Goal: Information Seeking & Learning: Learn about a topic

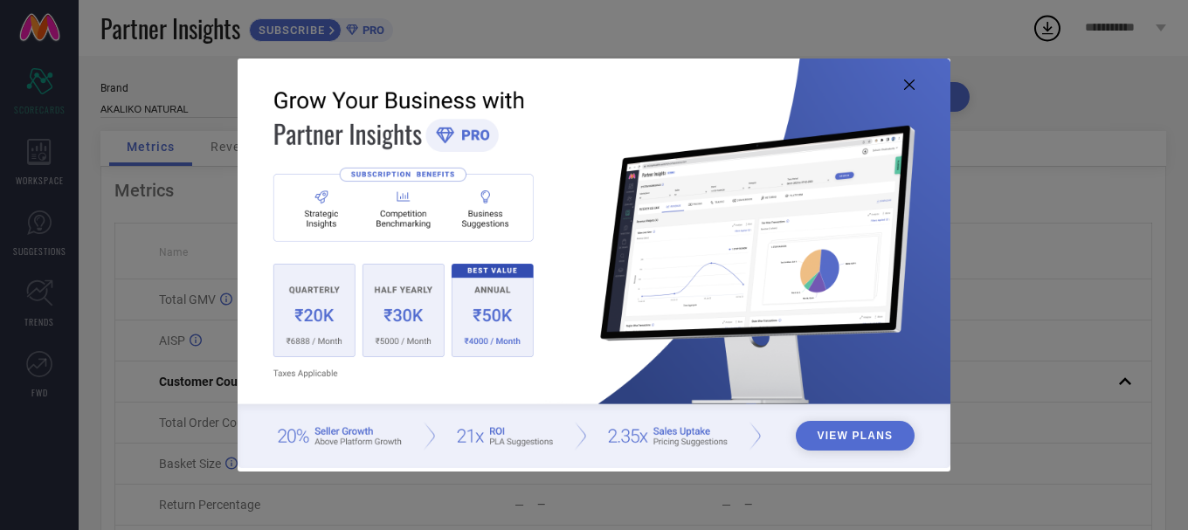
click at [909, 84] on icon at bounding box center [909, 84] width 10 height 10
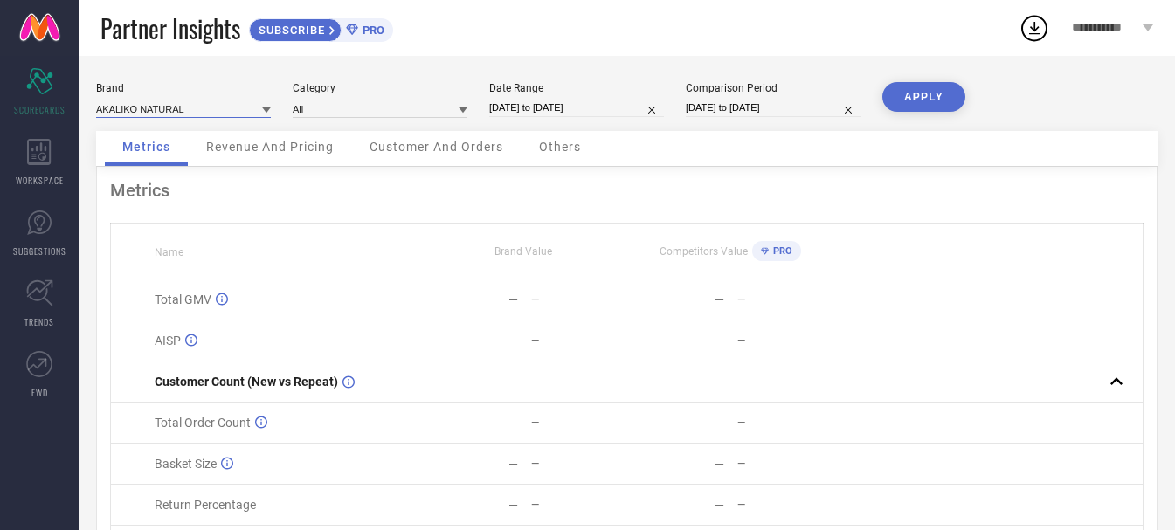
click at [160, 110] on input at bounding box center [183, 109] width 175 height 18
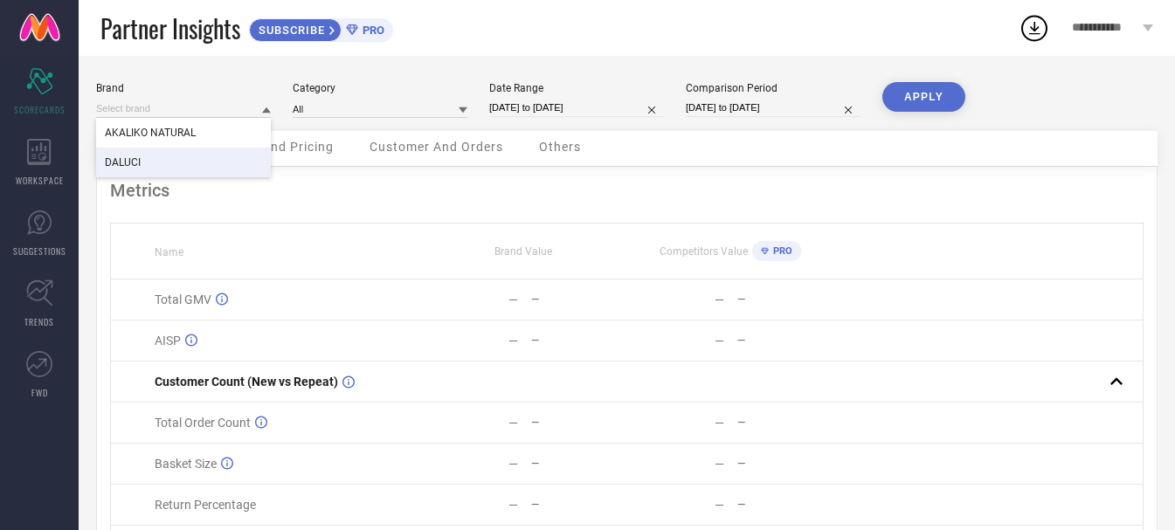
click at [154, 158] on div "DALUCI" at bounding box center [183, 163] width 175 height 30
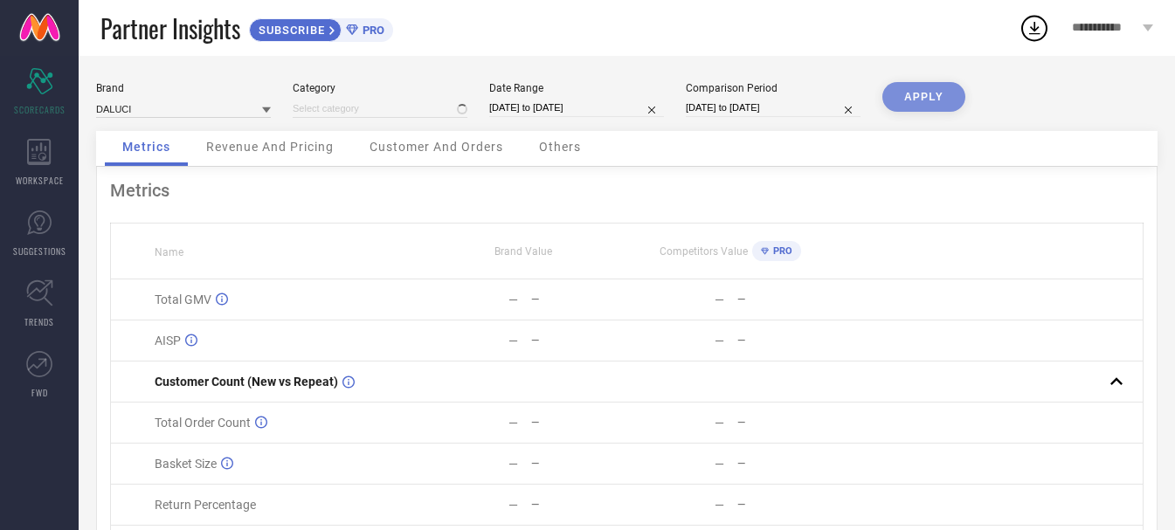
type input "All"
click at [937, 92] on button "APPLY" at bounding box center [923, 97] width 83 height 30
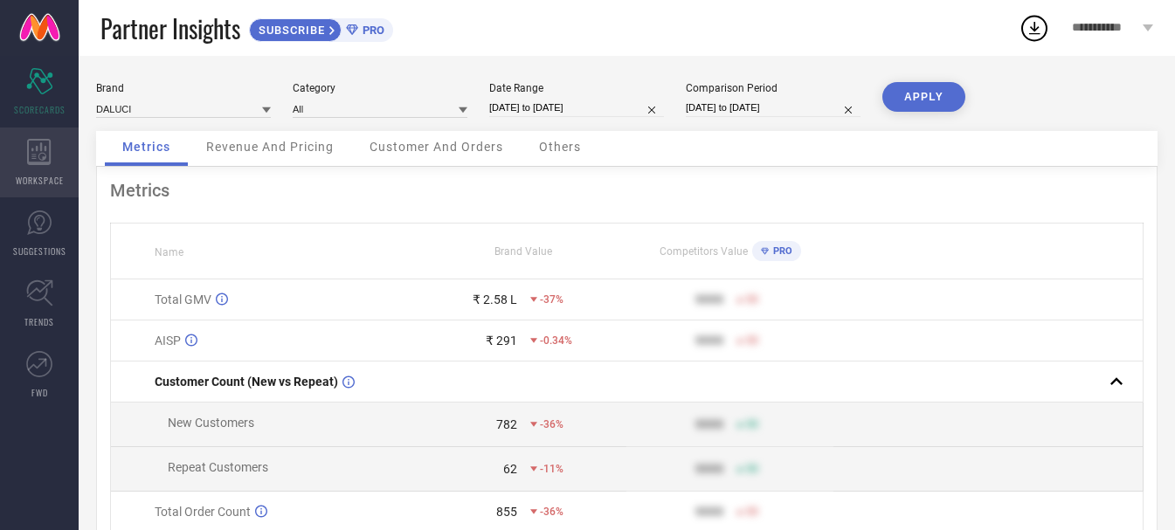
click at [24, 151] on div "WORKSPACE" at bounding box center [39, 163] width 79 height 70
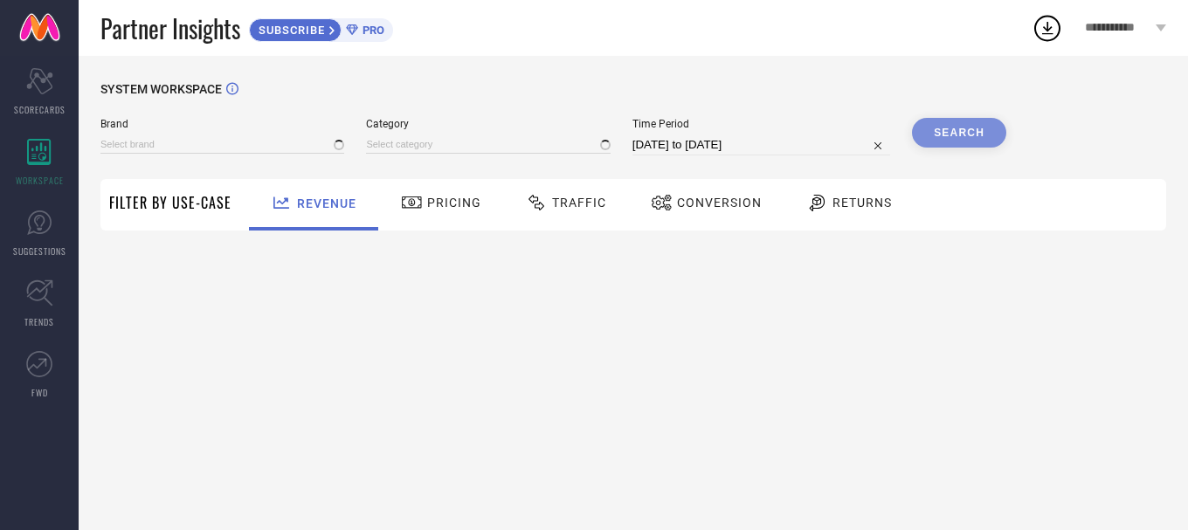
type input "AKALIKO NATURAL"
type input "All"
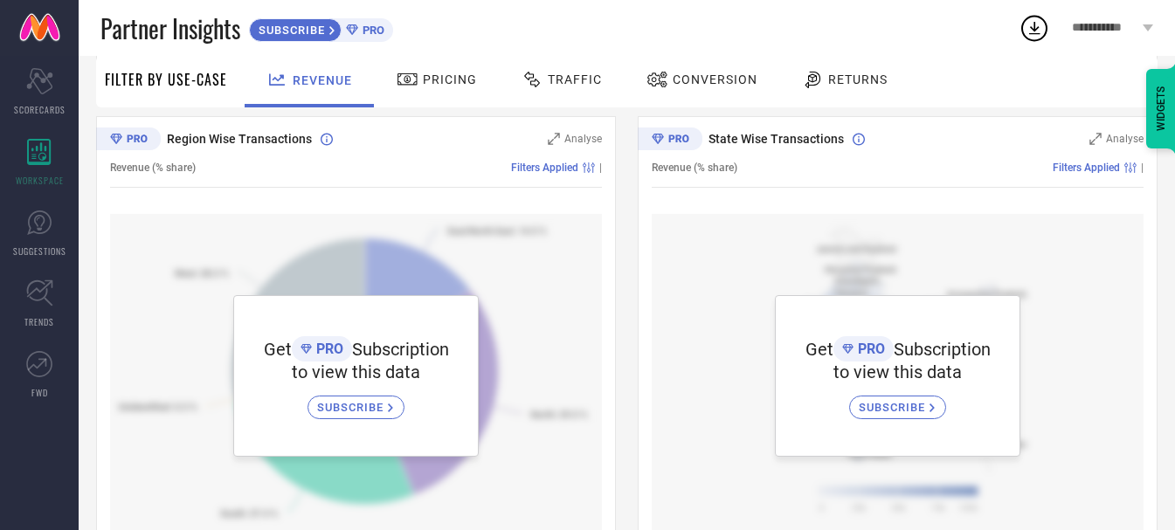
scroll to position [611, 0]
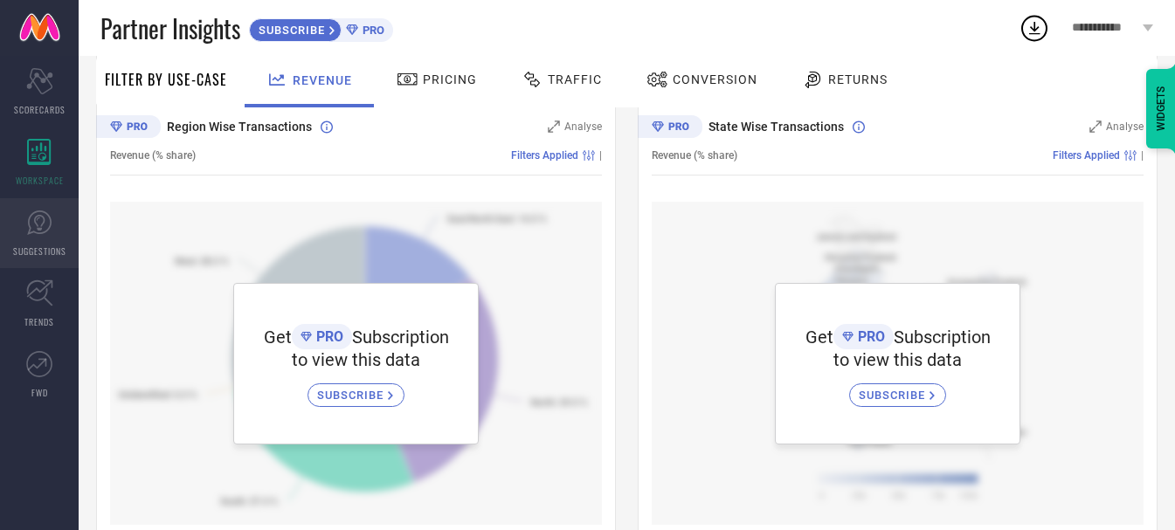
click at [29, 204] on link "SUGGESTIONS" at bounding box center [39, 233] width 79 height 70
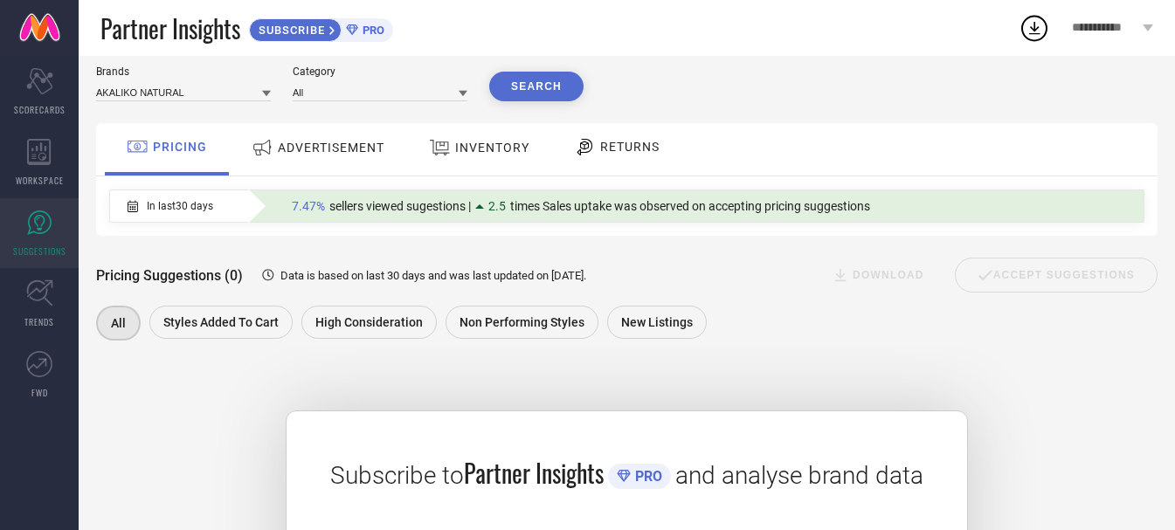
scroll to position [52, 0]
click at [38, 301] on icon at bounding box center [39, 293] width 27 height 27
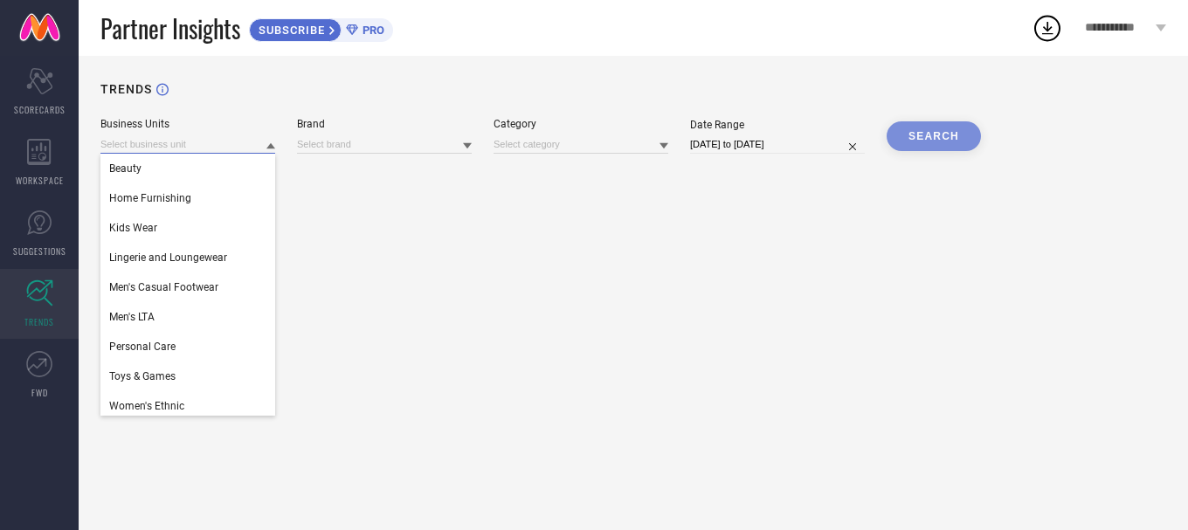
click at [223, 144] on input at bounding box center [187, 144] width 175 height 18
click at [213, 195] on div "Home Furnishing" at bounding box center [187, 198] width 175 height 30
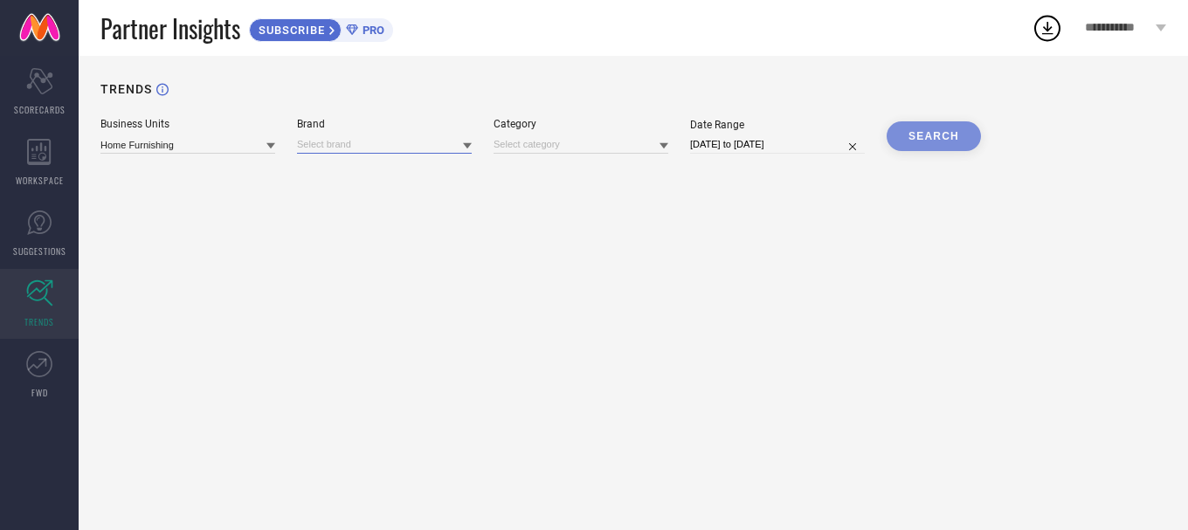
click at [356, 137] on input at bounding box center [384, 144] width 175 height 18
click at [356, 170] on div "DALUCI" at bounding box center [384, 169] width 175 height 30
click at [565, 149] on input at bounding box center [581, 144] width 175 height 18
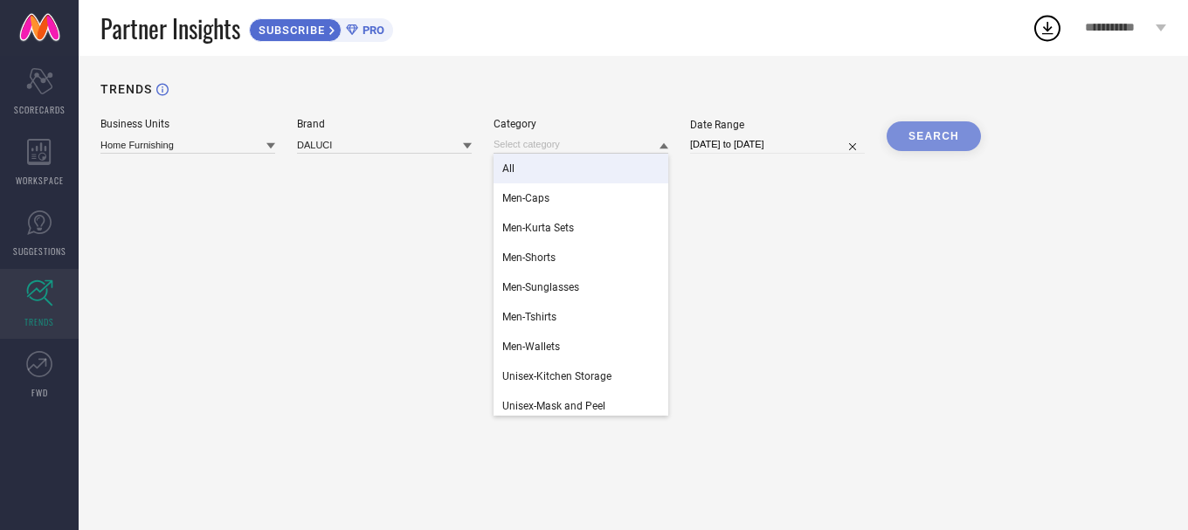
click at [563, 174] on div "All" at bounding box center [581, 169] width 175 height 30
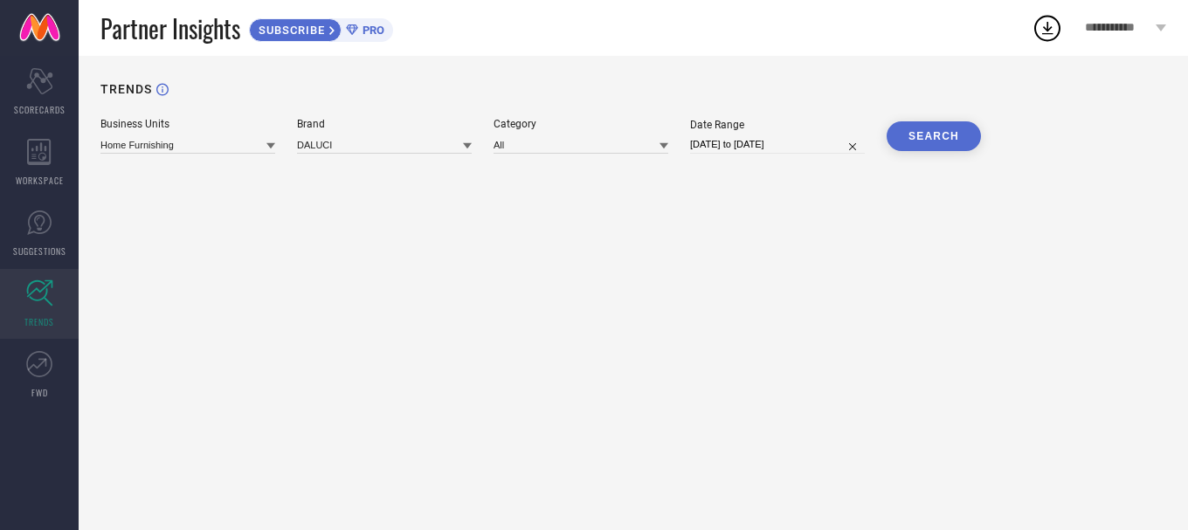
click at [930, 131] on button "SEARCH" at bounding box center [934, 136] width 94 height 30
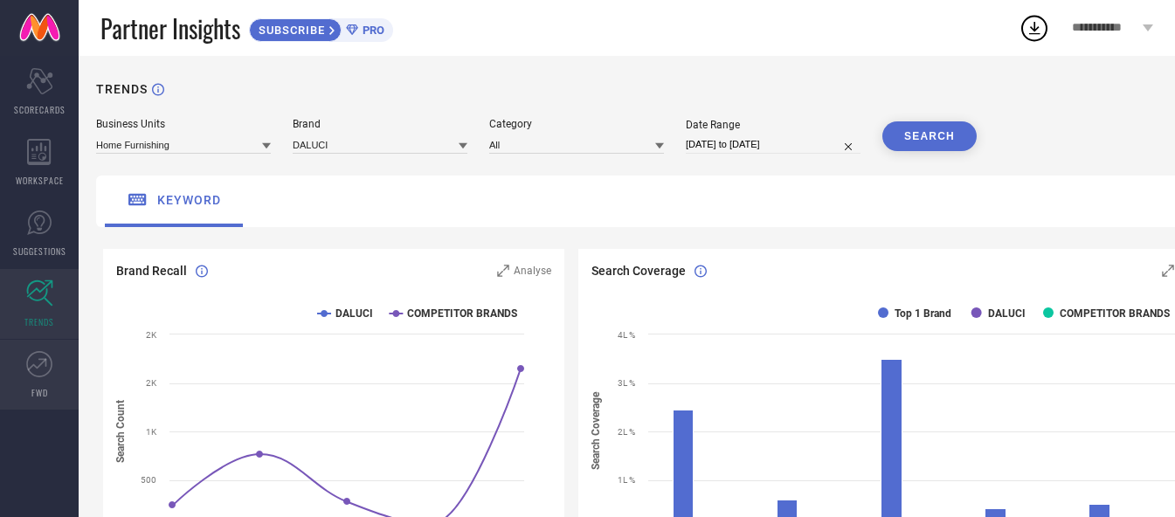
click at [36, 365] on icon at bounding box center [39, 364] width 26 height 26
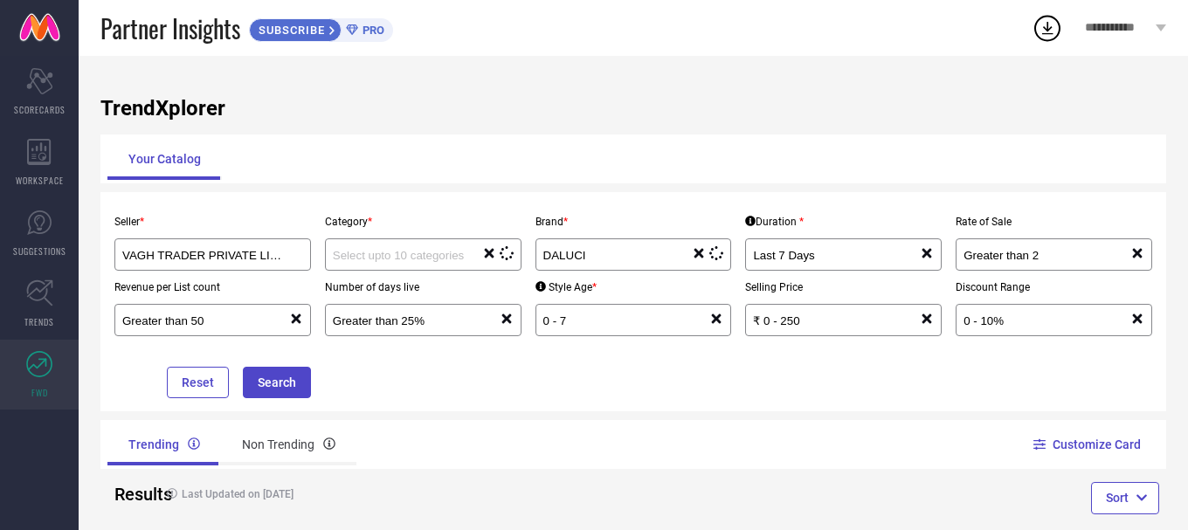
type input "Women-Sponge and Applicator"
